Goal: Task Accomplishment & Management: Complete application form

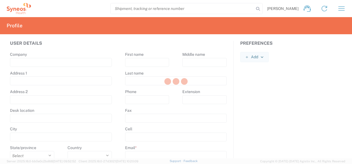
type input "Syneos Health"
type input "[STREET_ADDRESS]"
type input "5th floor, [GEOGRAPHIC_DATA]"
type input "Kyiv"
select select
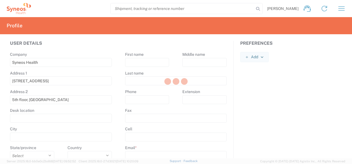
select select
type input "01032"
select select
type input "[PERSON_NAME]"
type input "Shumik"
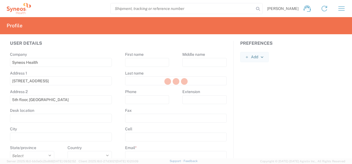
type input "[PHONE_NUMBER]"
type input "[PERSON_NAME][EMAIL_ADDRESS][DOMAIN_NAME]"
select select
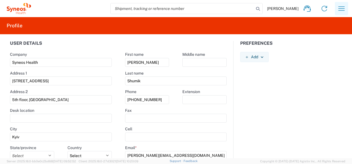
click at [338, 6] on icon "button" at bounding box center [341, 8] width 9 height 9
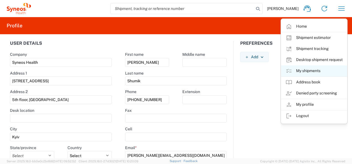
click at [312, 71] on link "My shipments" at bounding box center [314, 71] width 66 height 11
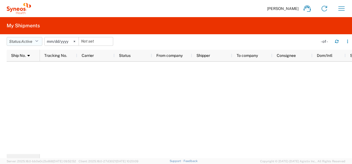
click at [38, 40] on icon "button" at bounding box center [36, 42] width 3 height 4
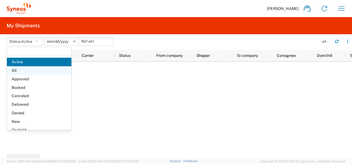
click at [23, 69] on span "All" at bounding box center [39, 70] width 64 height 9
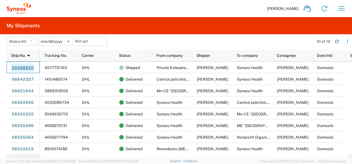
click at [18, 65] on link "56698820" at bounding box center [22, 68] width 23 height 9
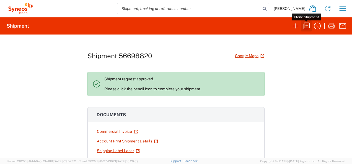
click at [303, 24] on icon "button" at bounding box center [306, 26] width 7 height 7
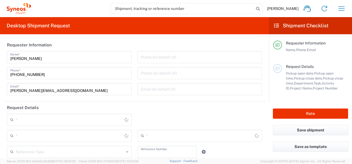
type input "7068659"
type textarea "[PERSON_NAME][EMAIL_ADDRESS][DOMAIN_NAME]"
type input "Private Enterprise private production company «[MEDICAL_DATA]»"
type input "65, Velyka Perspektyvna Str."
type input "Kropyvnytskyi"
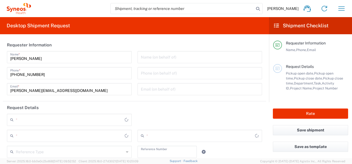
type input "[GEOGRAPHIC_DATA]"
type input "25006"
type input "[PERSON_NAME]"
type input "+380669637258"
type input "teroshynaacinus@gmail.com"
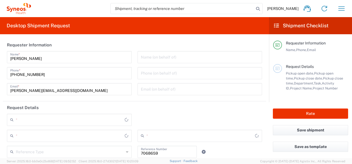
type input "Syneos Health"
type input "[STREET_ADDRESS]"
type input "5th floor, [GEOGRAPHIC_DATA]"
type input "Kyiv"
type input "[GEOGRAPHIC_DATA]"
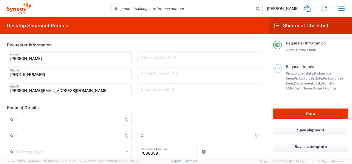
type input "01032"
type input "[PERSON_NAME]"
type input "[PHONE_NUMBER]"
type input "[PERSON_NAME][EMAIL_ADDRESS][DOMAIN_NAME]"
type input "Sender/Shipper"
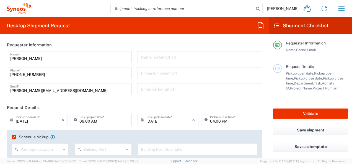
type input "Project"
type input "Envelope"
type input "Syneos Health Ukraine, LLC"
click at [37, 118] on input "text" at bounding box center [39, 120] width 46 height 10
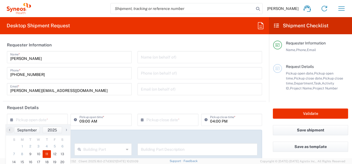
click at [49, 154] on span "11" at bounding box center [47, 155] width 8 height 8
type input "09/11/2025"
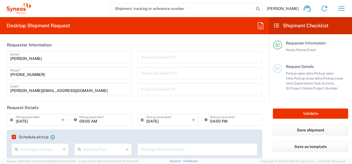
click at [113, 120] on input "09:00 AM" at bounding box center [103, 120] width 49 height 10
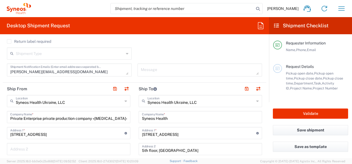
scroll to position [194, 0]
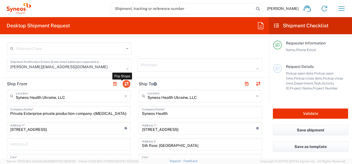
type input "10:00 AM"
click at [124, 81] on button "button" at bounding box center [127, 84] width 8 height 8
type input "Syneos Health"
type input "[STREET_ADDRESS]"
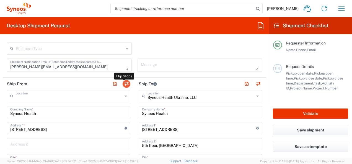
type input "5th floor, [GEOGRAPHIC_DATA]"
type input "Kyiv"
type input "01032"
type input "[PERSON_NAME]"
type input "[PHONE_NUMBER]"
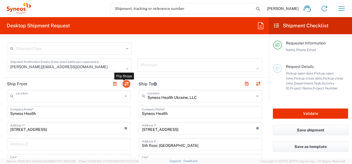
type input "[PERSON_NAME][EMAIL_ADDRESS][DOMAIN_NAME]"
type input "Private Enterprise private production company «[MEDICAL_DATA]»"
type input "65, Velyka Perspektyvna Str."
type input "Kropyvnytskyi"
type input "25006"
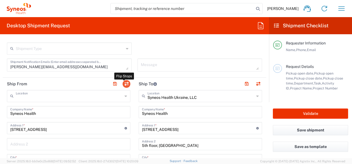
type input "[PERSON_NAME]"
type input "+380669637258"
type input "teroshynaacinus@gmail.com"
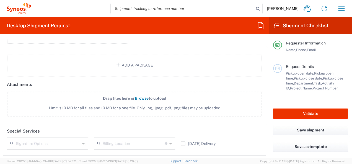
scroll to position [692, 0]
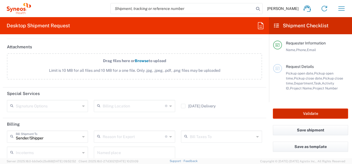
click at [313, 116] on button "Validate" at bounding box center [310, 114] width 75 height 10
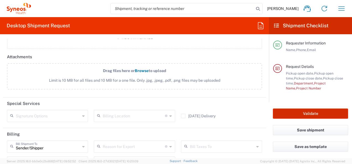
scroll to position [702, 0]
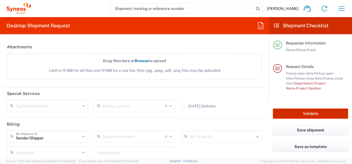
click at [306, 115] on button "Validate" at bounding box center [310, 114] width 75 height 10
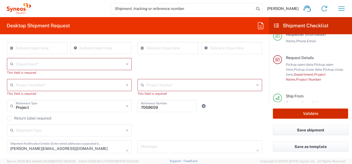
scroll to position [121, 0]
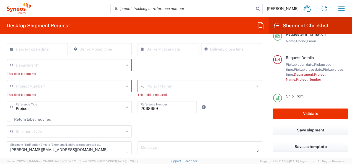
click at [30, 65] on input "text" at bounding box center [70, 65] width 108 height 10
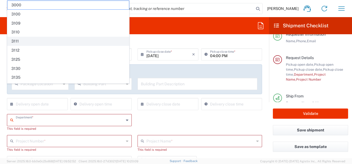
scroll to position [65, 0]
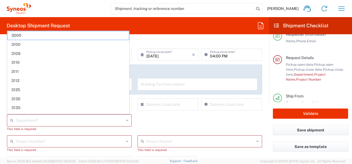
click at [142, 110] on div "× Delivery close date" at bounding box center [168, 105] width 61 height 12
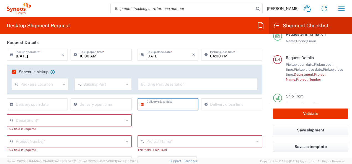
click at [49, 116] on input "text" at bounding box center [70, 120] width 108 height 10
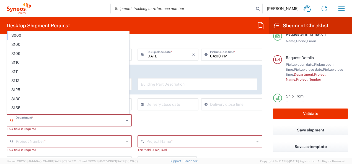
drag, startPoint x: 184, startPoint y: 113, endPoint x: 180, endPoint y: 110, distance: 4.3
click at [184, 112] on div "× Delivery close date Cancel Apply" at bounding box center [168, 107] width 64 height 16
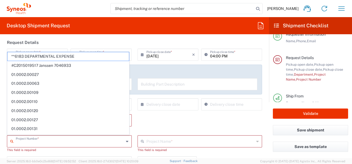
click at [38, 141] on input "text" at bounding box center [70, 141] width 108 height 10
drag, startPoint x: 48, startPoint y: 138, endPoint x: 49, endPoint y: 135, distance: 2.9
click at [49, 136] on input "text" at bounding box center [70, 141] width 108 height 10
paste input "7068659"
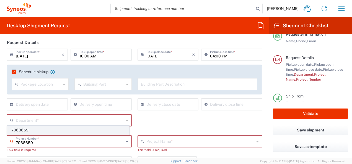
type input "7068659"
click at [27, 130] on span "7068659" at bounding box center [67, 130] width 121 height 9
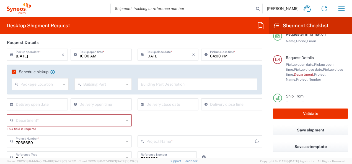
type input "Alvotech 7068659"
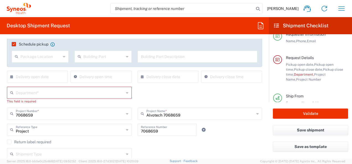
scroll to position [121, 0]
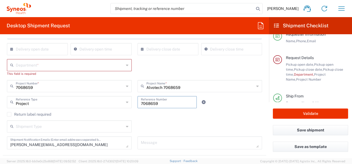
click at [163, 104] on input "7068659" at bounding box center [167, 102] width 53 height 10
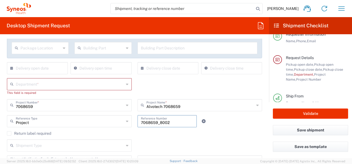
scroll to position [93, 0]
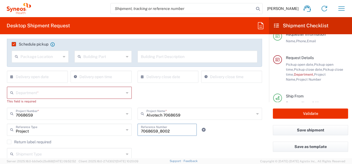
type input "7068659_8002"
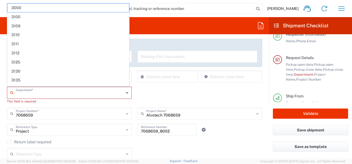
click at [19, 93] on input "text" at bounding box center [70, 93] width 108 height 10
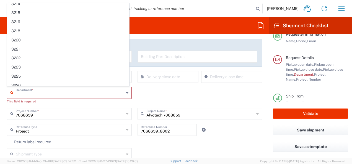
click at [174, 94] on div "Department * 3000 3100 3109 3110 3111 3112 3125 3130 3135 3136 3150 3155 3165 3…" at bounding box center [134, 97] width 261 height 21
click at [42, 95] on input "text" at bounding box center [70, 93] width 108 height 10
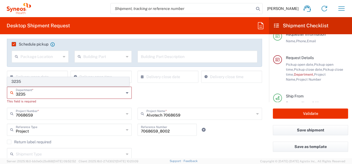
type input "3235"
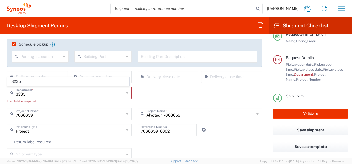
click at [25, 81] on span "3235" at bounding box center [67, 81] width 121 height 9
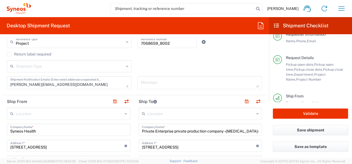
scroll to position [314, 0]
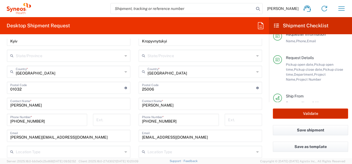
drag, startPoint x: 312, startPoint y: 112, endPoint x: 310, endPoint y: 115, distance: 3.5
click at [310, 113] on button "Validate" at bounding box center [310, 114] width 75 height 10
type input "7068659"
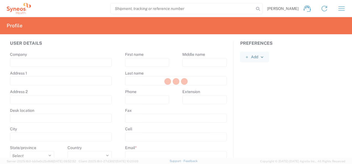
type input "Syneos Health"
type input "[STREET_ADDRESS]"
type input "5th floor, [GEOGRAPHIC_DATA]"
type input "Kyiv"
select select
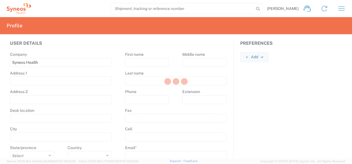
select select
type input "01032"
select select
type input "[PERSON_NAME]"
type input "Shumik"
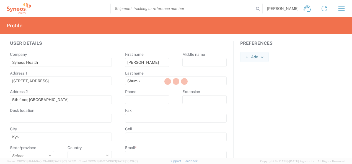
type input "[PHONE_NUMBER]"
type input "[PERSON_NAME][EMAIL_ADDRESS][DOMAIN_NAME]"
select select
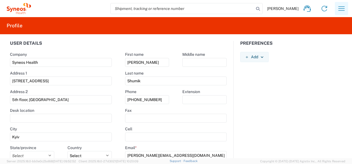
click at [340, 8] on icon "button" at bounding box center [341, 8] width 9 height 9
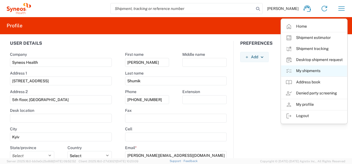
click at [318, 71] on link "My shipments" at bounding box center [314, 71] width 66 height 11
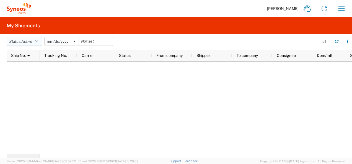
click at [38, 42] on icon "button" at bounding box center [36, 42] width 3 height 4
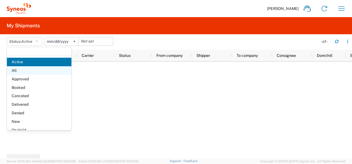
click at [18, 72] on span "All" at bounding box center [39, 70] width 64 height 9
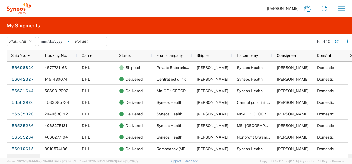
click at [69, 41] on icon at bounding box center [69, 42] width 2 height 2
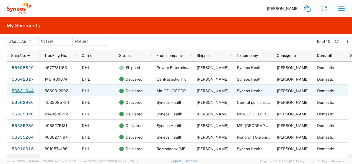
click at [30, 93] on link "56621644" at bounding box center [22, 91] width 23 height 9
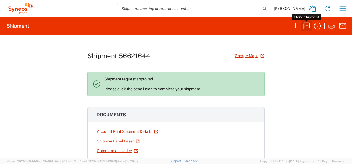
click at [306, 23] on icon "button" at bounding box center [306, 26] width 9 height 9
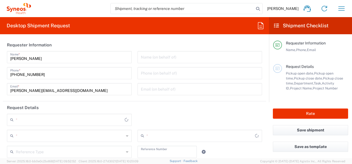
type input "7068659"
type textarea "[PERSON_NAME][EMAIL_ADDRESS][DOMAIN_NAME]"
type input "Mn-СE “[GEOGRAPHIC_DATA] #3”"
type input "142, Synovodska,"
type input "Vinnytsia"
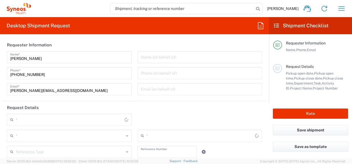
type input "[GEOGRAPHIC_DATA]"
type input "21019"
type input "[PERSON_NAME]"
type input "[PHONE_NUMBER] 52 01"
type input "[EMAIL_ADDRESS][DOMAIN_NAME]"
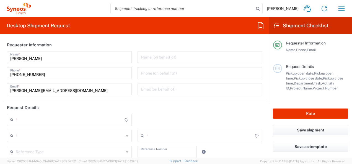
type input "Syneos Health"
type input "[STREET_ADDRESS]"
type input "5th floor, [GEOGRAPHIC_DATA]"
type input "Kyiv"
type input "[GEOGRAPHIC_DATA]"
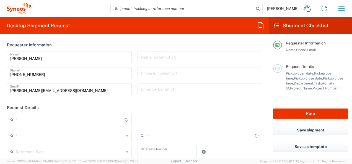
type input "01032"
type input "[PERSON_NAME]"
type input "[PHONE_NUMBER]"
type input "[PERSON_NAME][EMAIL_ADDRESS][DOMAIN_NAME]"
type input "Sender/Shipper"
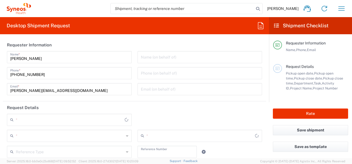
type input "Sender/Shipper"
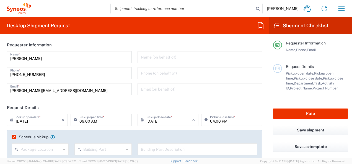
type input "Project"
type input "Syneos Health Ukraine, LLC"
type input "Envelope"
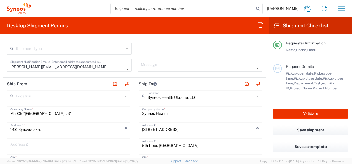
scroll to position [111, 0]
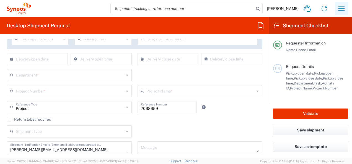
click at [342, 7] on icon "button" at bounding box center [341, 8] width 9 height 9
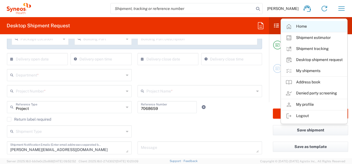
click at [301, 26] on link "Home" at bounding box center [314, 26] width 66 height 11
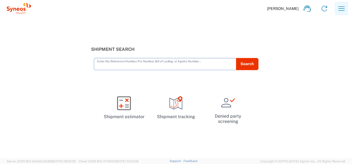
click at [339, 9] on icon "button" at bounding box center [341, 8] width 9 height 9
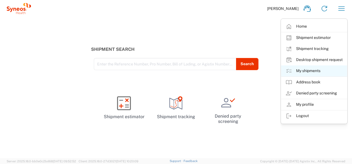
click at [305, 72] on link "My shipments" at bounding box center [314, 71] width 66 height 11
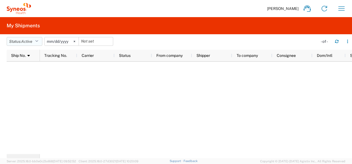
click at [37, 43] on icon "button" at bounding box center [36, 42] width 3 height 4
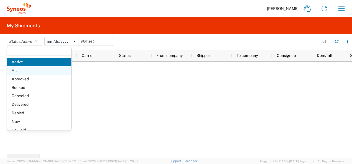
click at [26, 69] on span "All" at bounding box center [39, 70] width 64 height 9
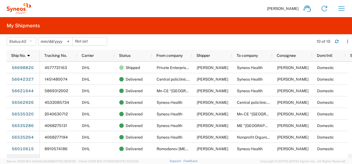
click at [71, 42] on svg-icon at bounding box center [68, 41] width 8 height 8
click at [341, 7] on icon "button" at bounding box center [341, 8] width 9 height 9
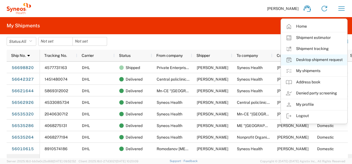
click at [299, 57] on link "Desktop shipment request" at bounding box center [314, 60] width 66 height 11
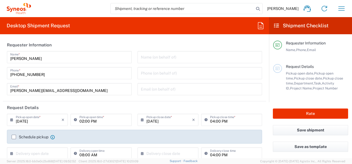
type input "3235"
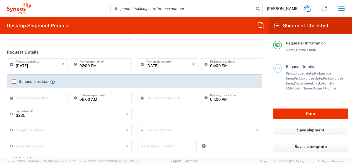
scroll to position [83, 0]
